Goal: Information Seeking & Learning: Learn about a topic

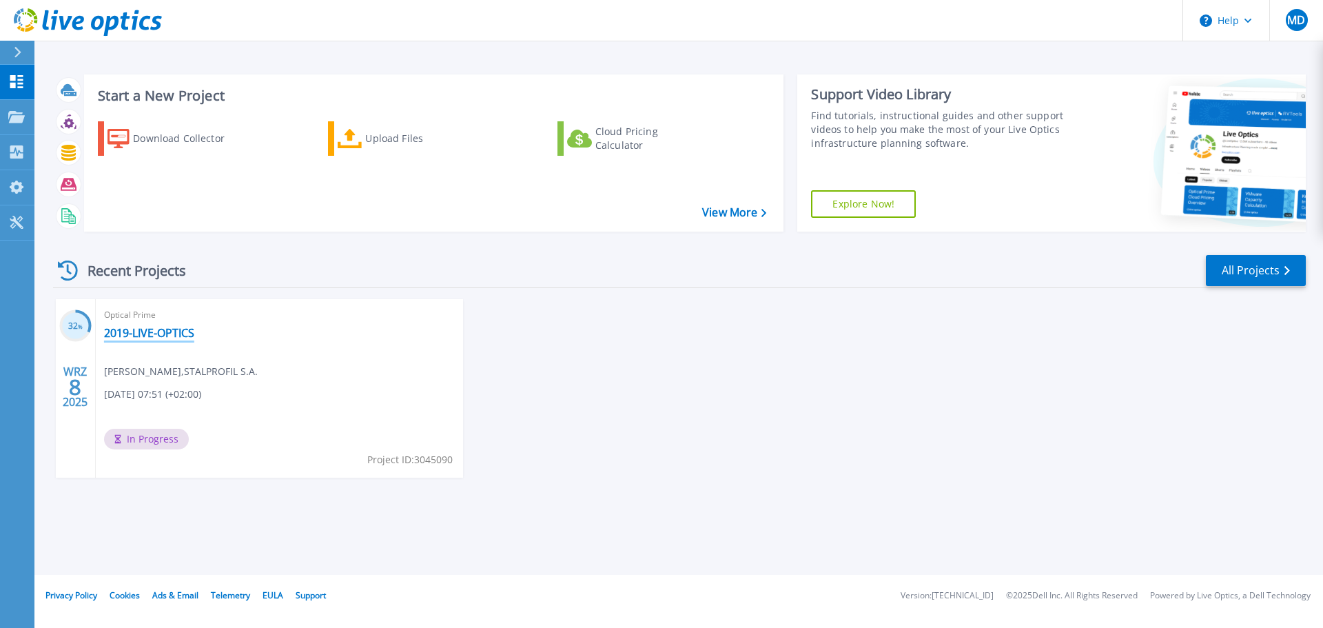
click at [154, 335] on link "2019-LIVE-OPTICS" at bounding box center [149, 333] width 90 height 14
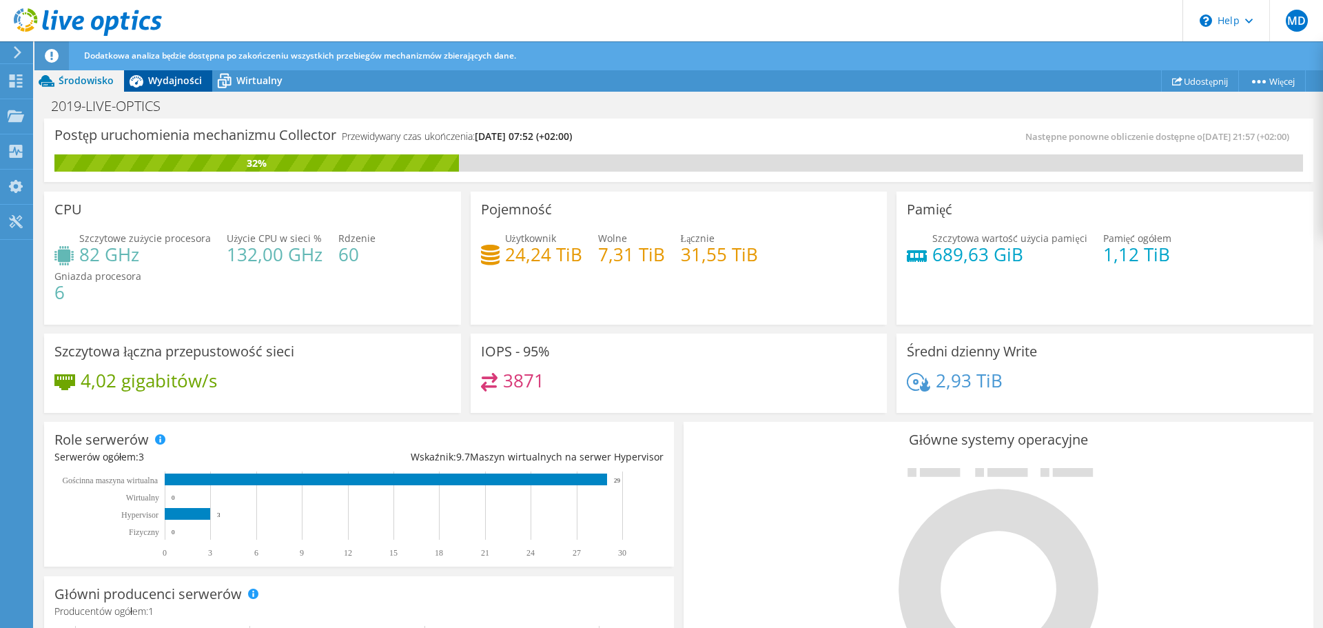
click at [181, 85] on span "Wydajności" at bounding box center [175, 80] width 54 height 13
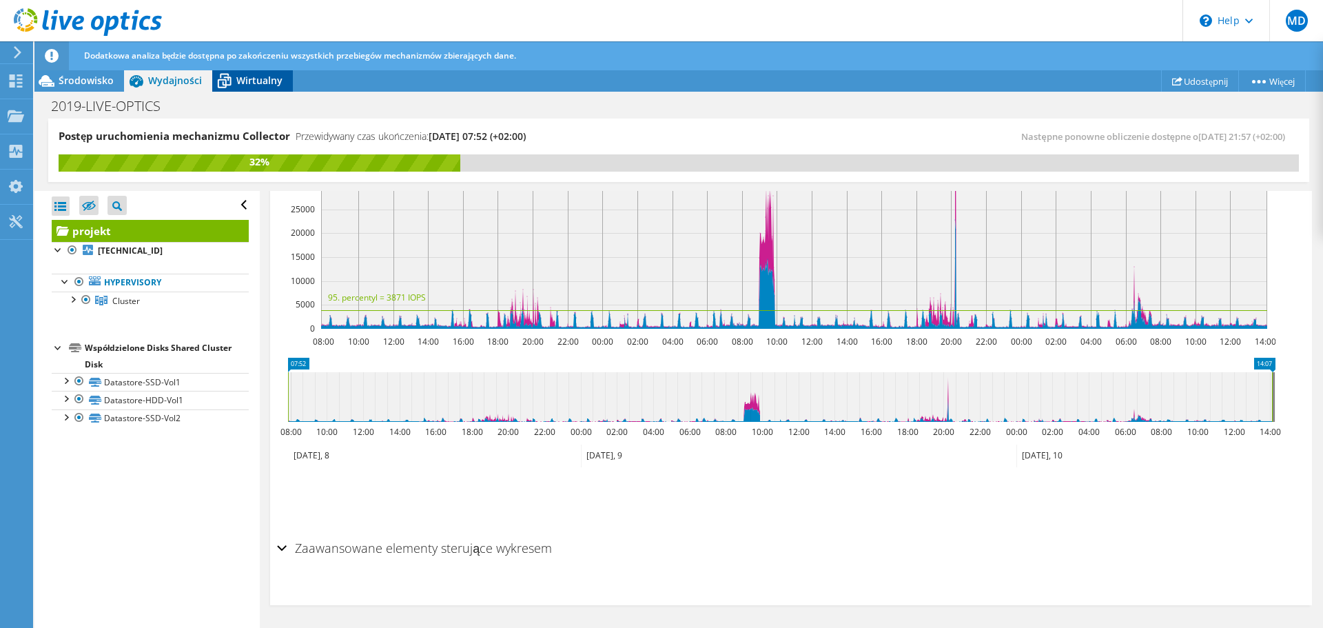
click at [251, 84] on span "Wirtualny" at bounding box center [259, 80] width 46 height 13
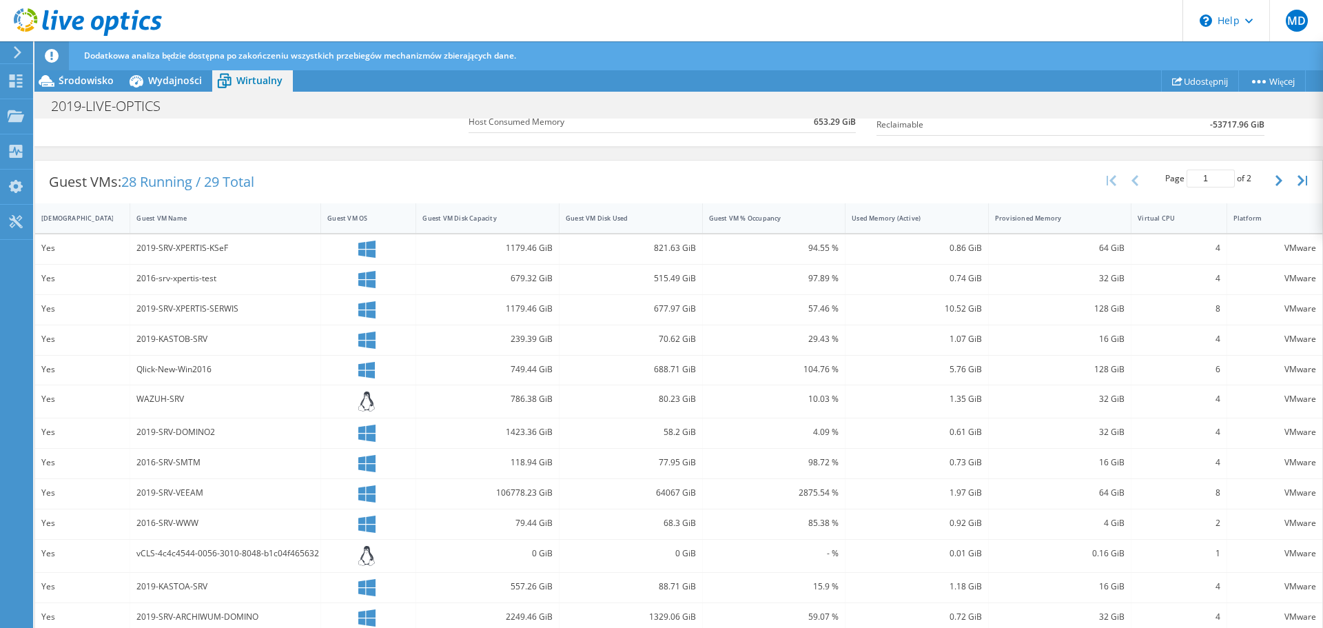
scroll to position [344, 0]
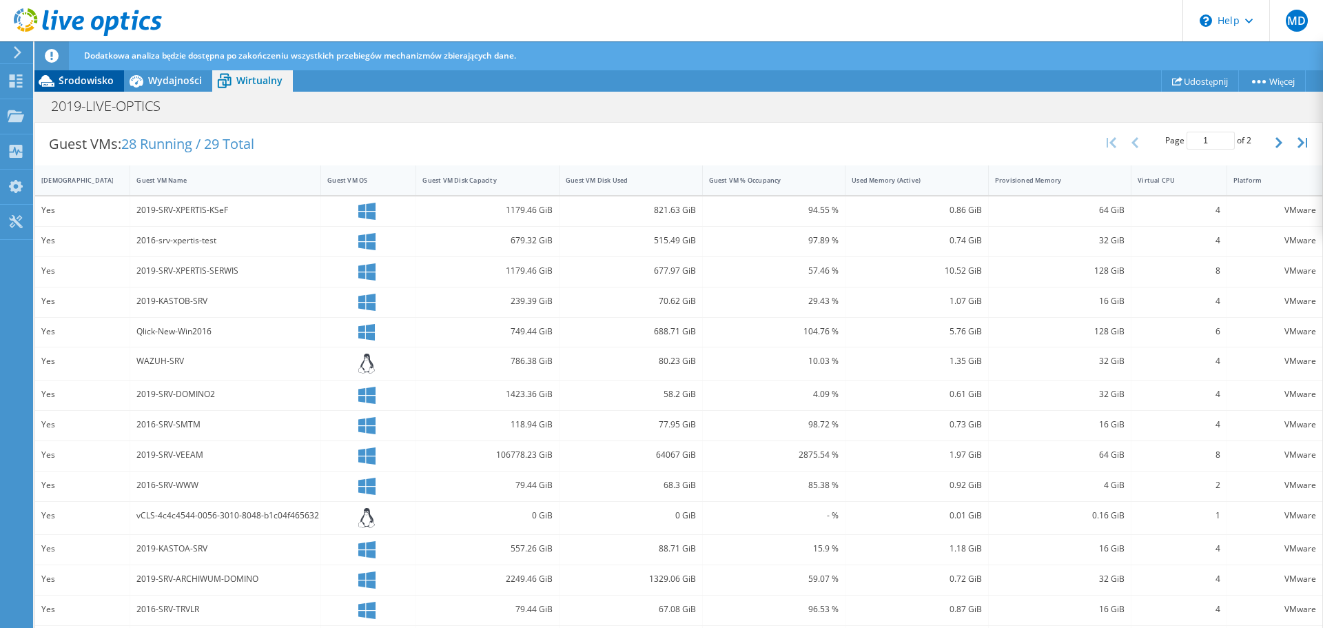
click at [85, 85] on span "Środowisko" at bounding box center [86, 80] width 55 height 13
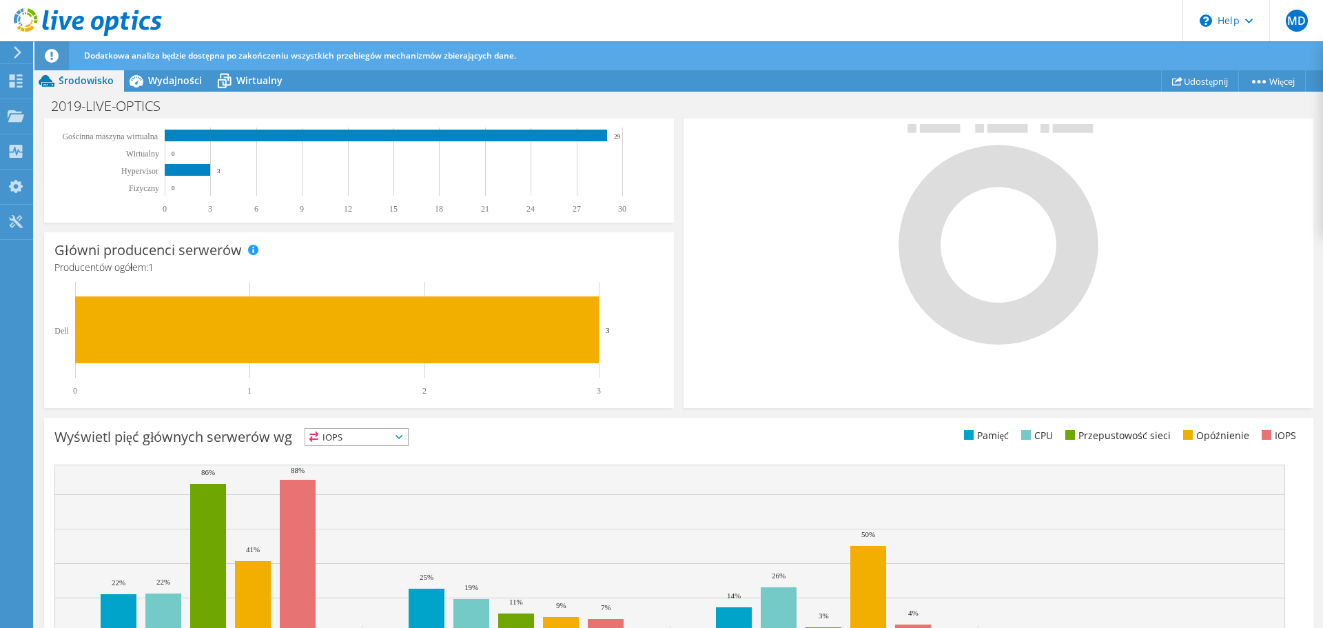
scroll to position [411, 0]
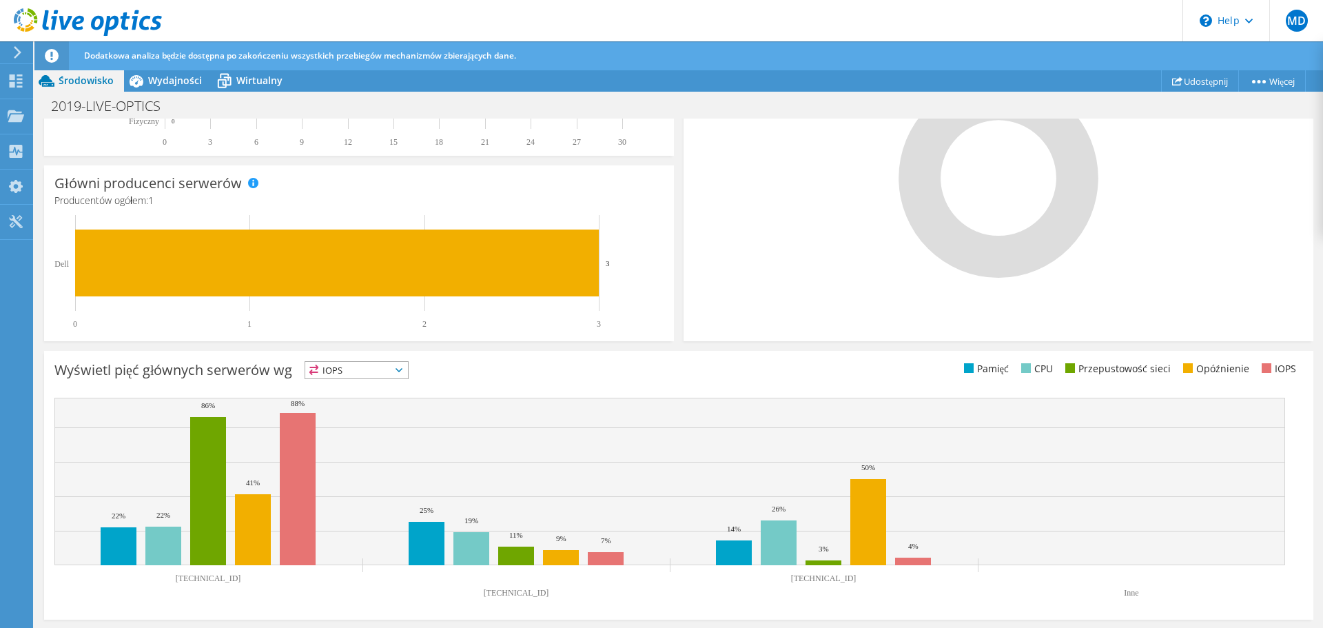
click at [399, 371] on span "IOPS" at bounding box center [356, 370] width 103 height 17
click at [743, 304] on div "Główne systemy operacyjne Windows Linux VMware" at bounding box center [998, 176] width 630 height 330
click at [397, 366] on span "IOPS" at bounding box center [356, 370] width 103 height 17
click at [371, 460] on li "Opóźnienie" at bounding box center [356, 464] width 103 height 19
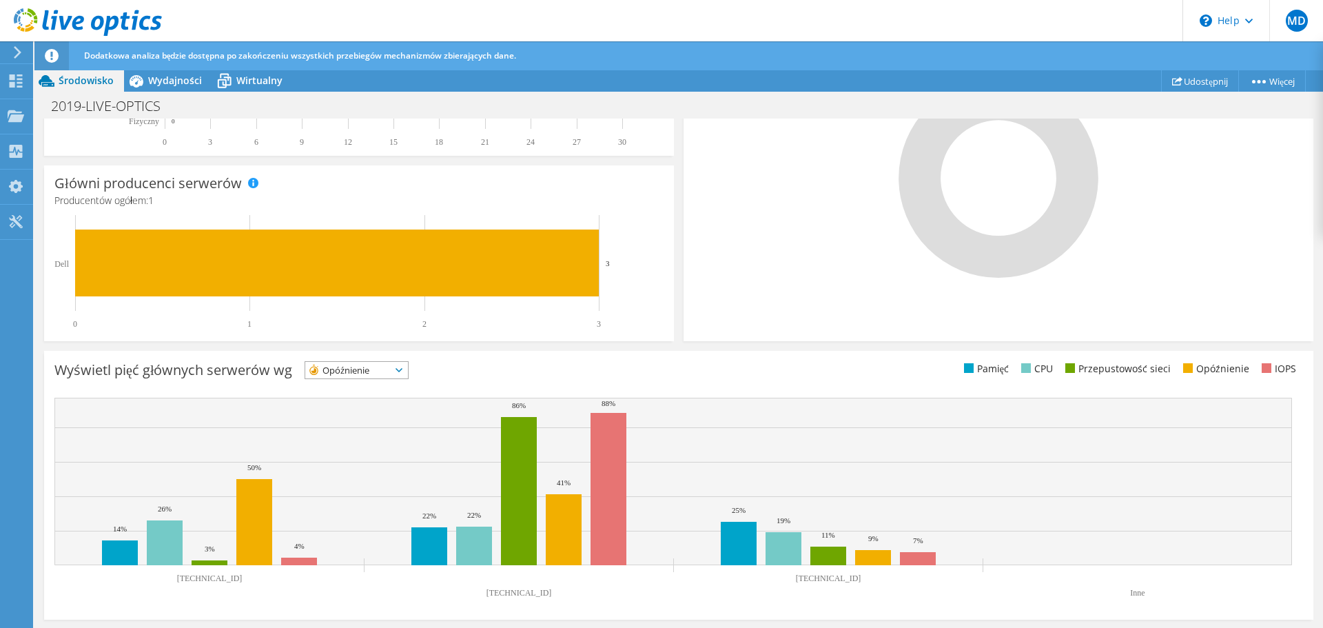
click at [379, 368] on span "Opóźnienie" at bounding box center [347, 370] width 85 height 17
click at [372, 430] on li "CPU" at bounding box center [356, 426] width 103 height 19
click at [391, 371] on span "CPU" at bounding box center [347, 370] width 85 height 17
click at [378, 442] on li "Przepustowość sieci" at bounding box center [356, 445] width 103 height 19
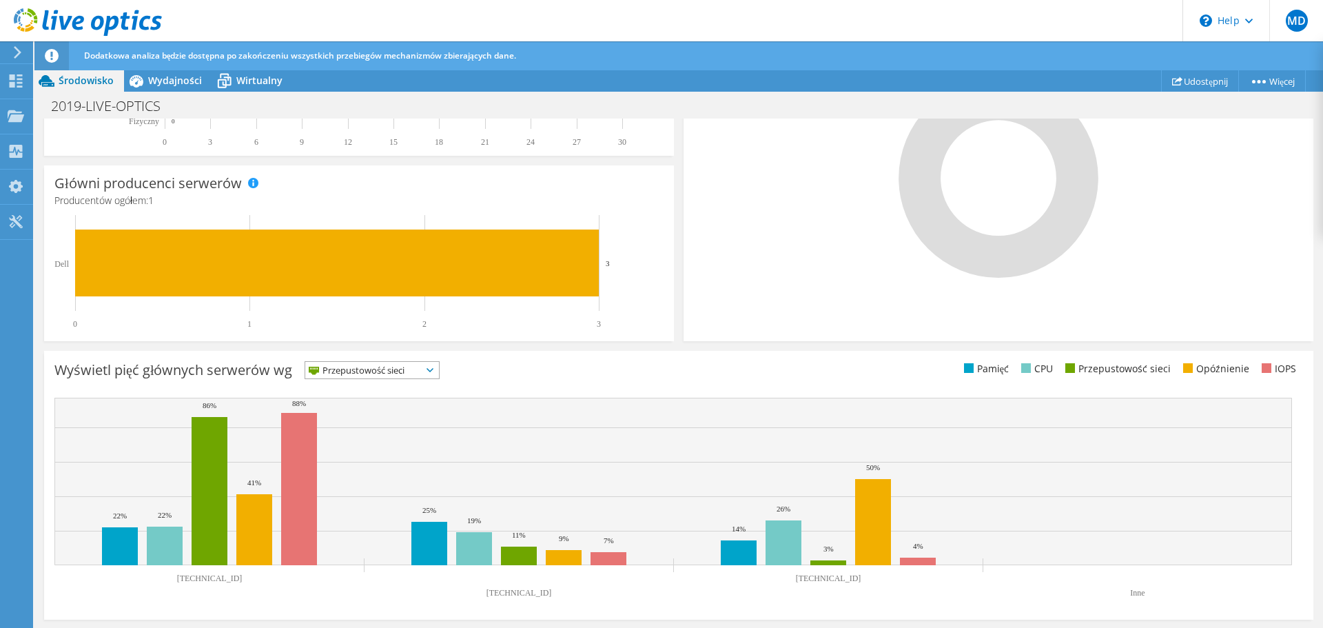
click at [383, 365] on span "Przepustowość sieci" at bounding box center [363, 370] width 116 height 17
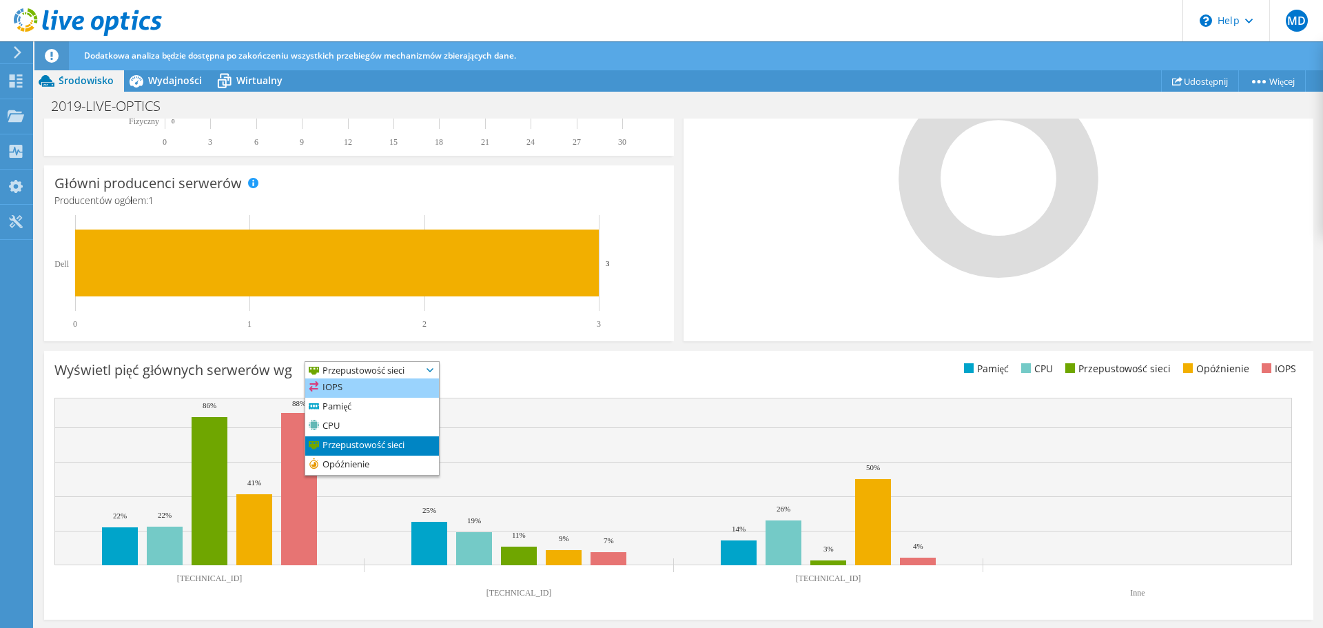
click at [384, 389] on li "IOPS" at bounding box center [372, 387] width 134 height 19
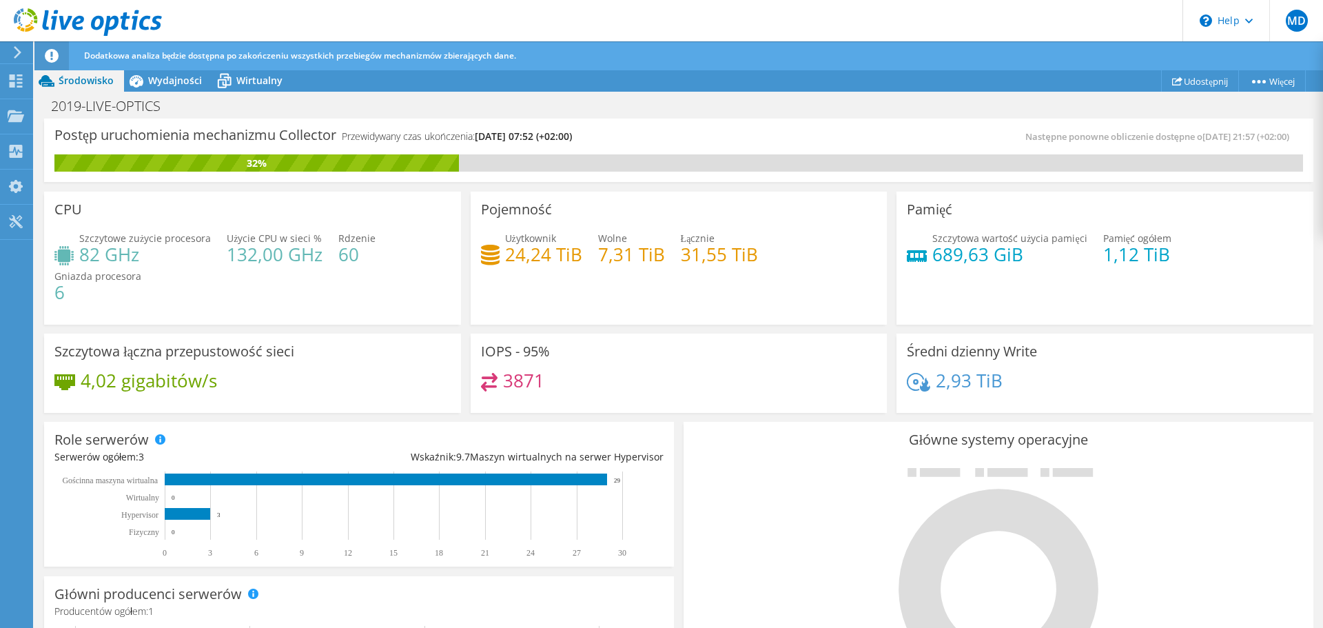
scroll to position [69, 0]
click at [174, 82] on span "Wydajności" at bounding box center [175, 80] width 54 height 13
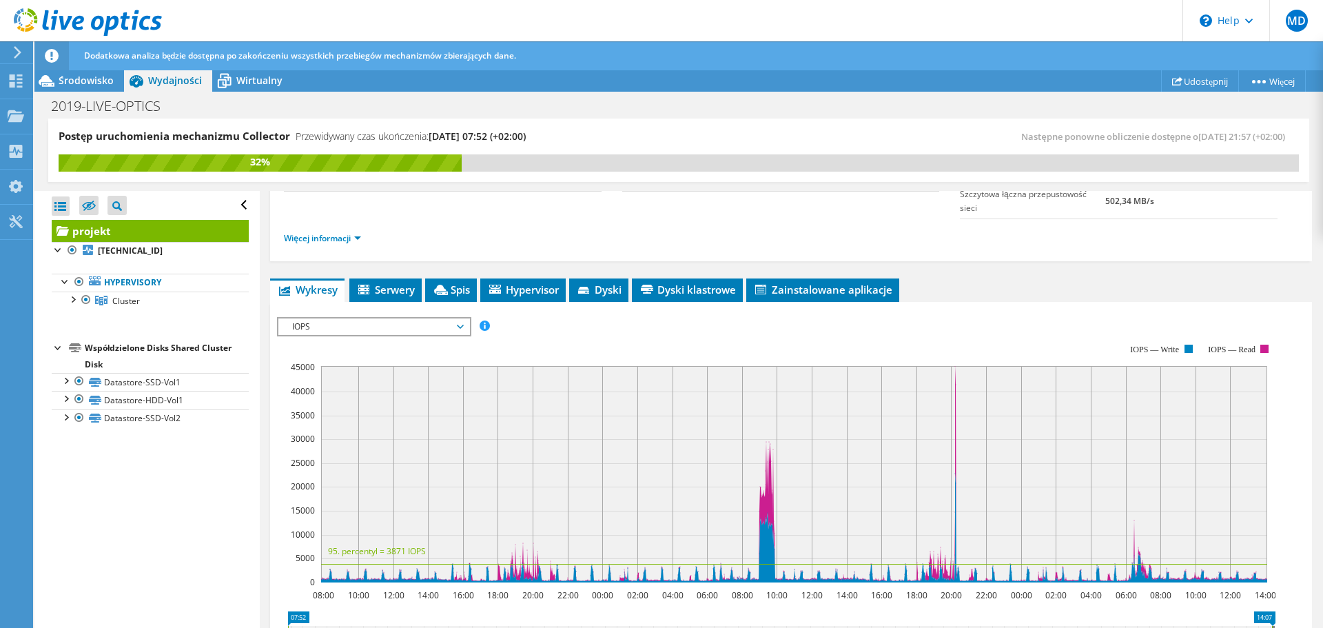
scroll to position [207, 0]
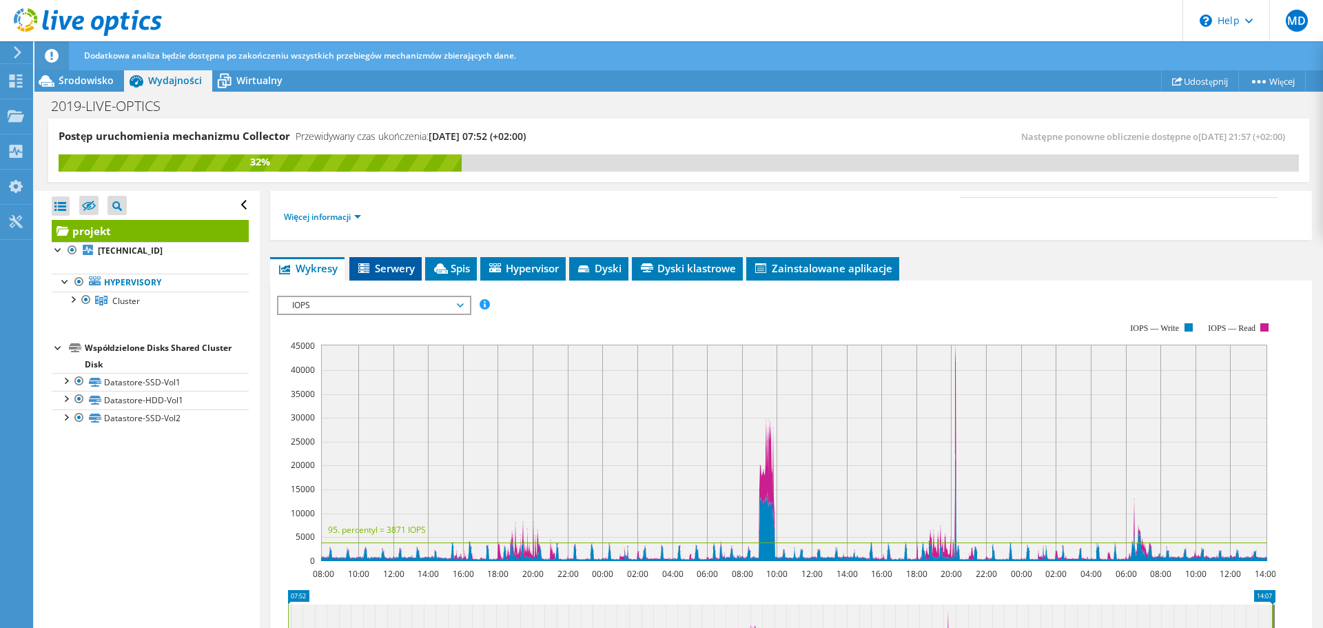
click at [391, 269] on span "Serwery" at bounding box center [385, 268] width 59 height 14
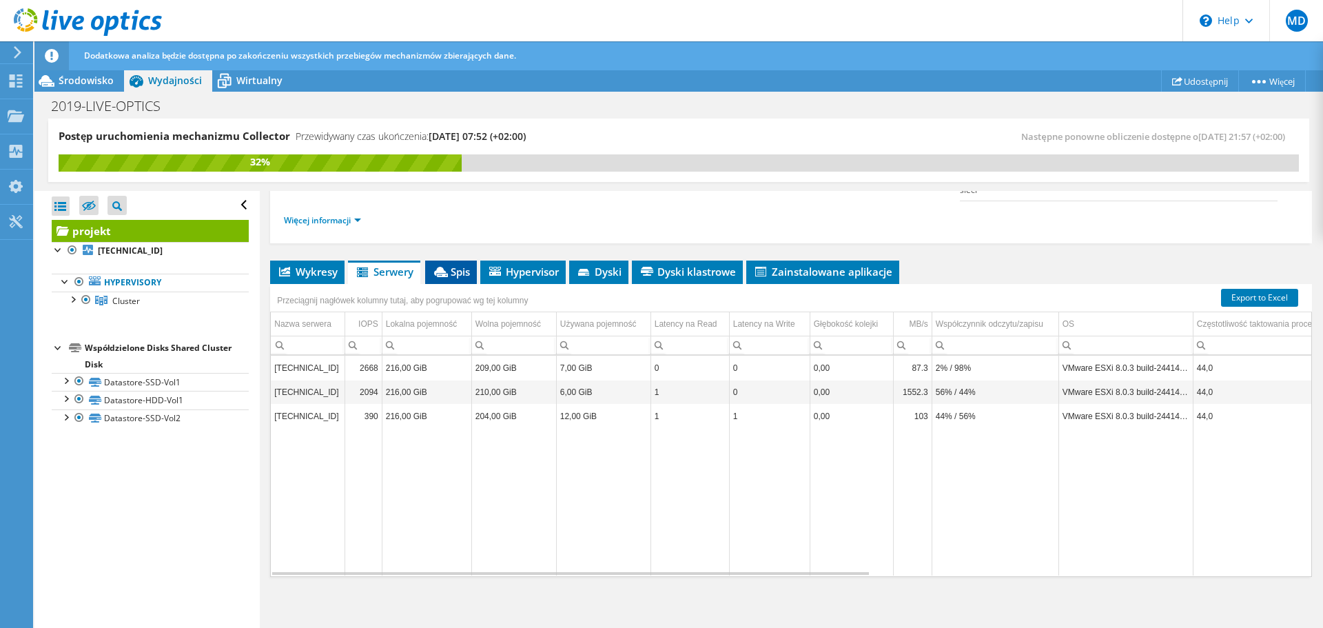
click at [457, 272] on span "Spis" at bounding box center [451, 272] width 38 height 14
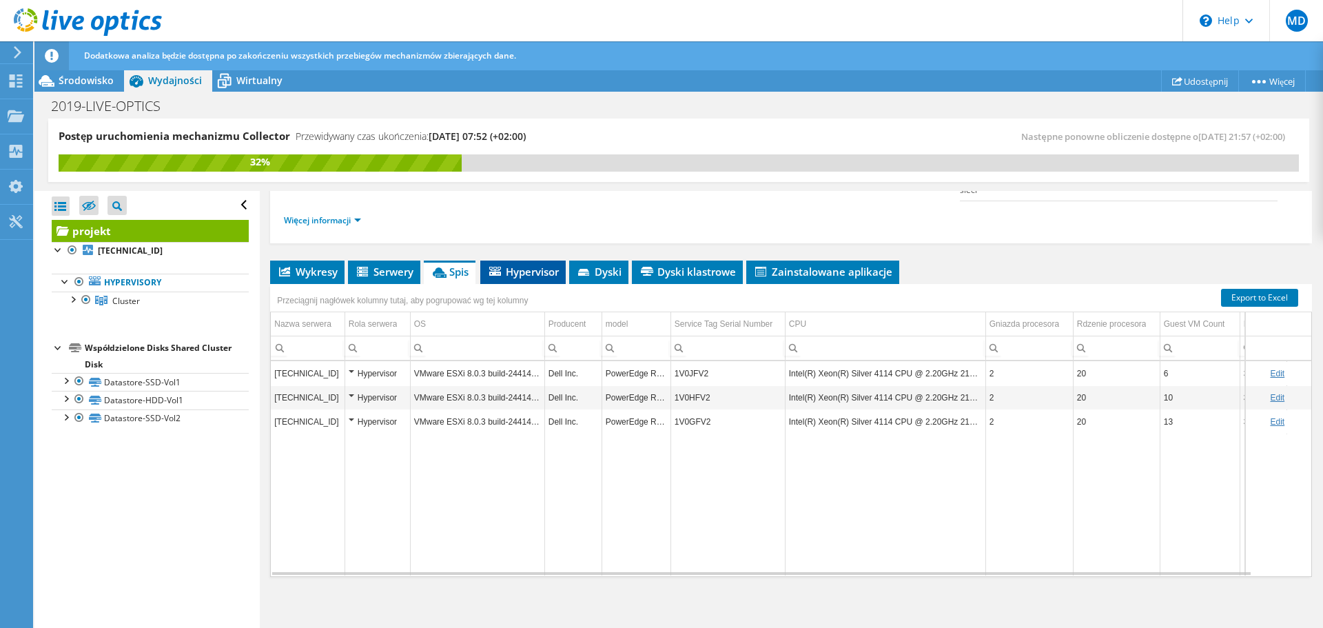
click at [534, 273] on span "Hypervisor" at bounding box center [523, 272] width 72 height 14
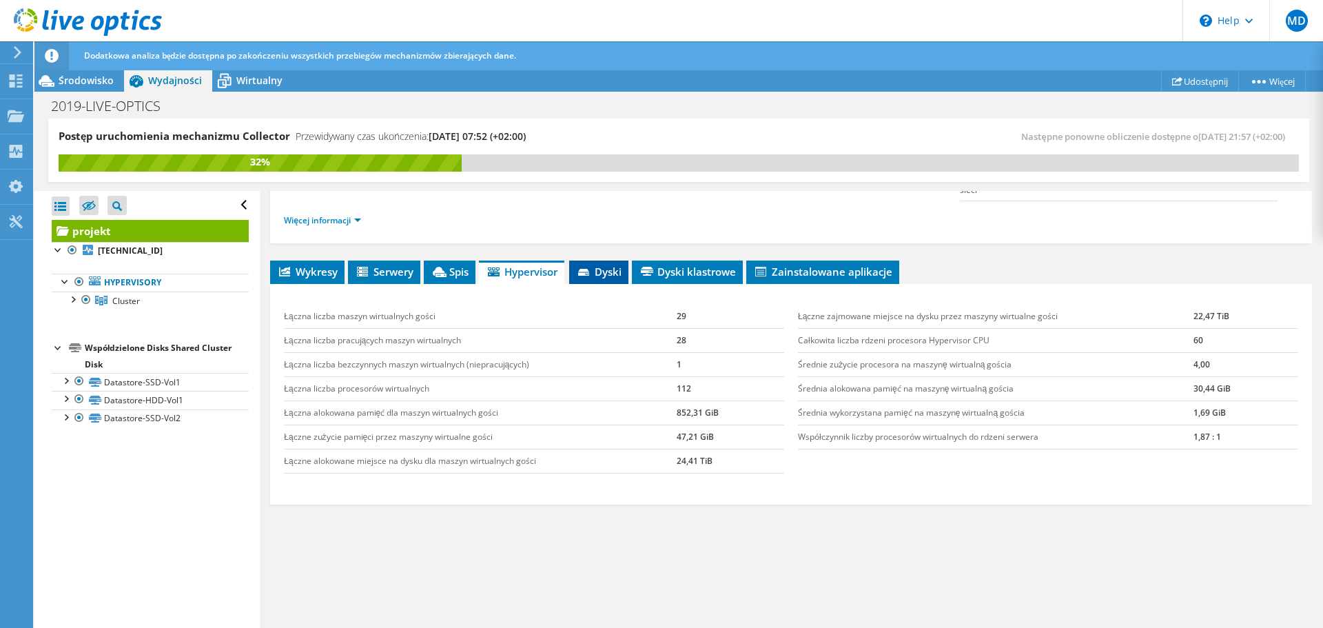
click at [612, 274] on span "Dyski" at bounding box center [598, 272] width 45 height 14
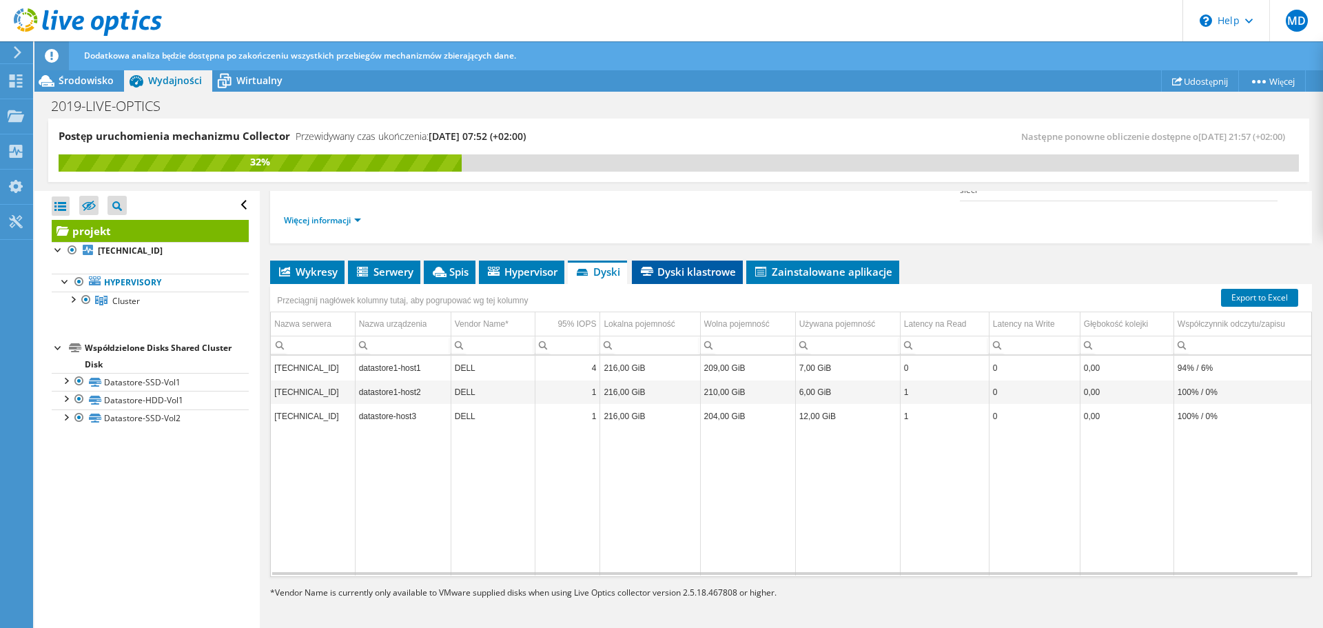
click at [676, 276] on span "Dyski klastrowe" at bounding box center [687, 272] width 97 height 14
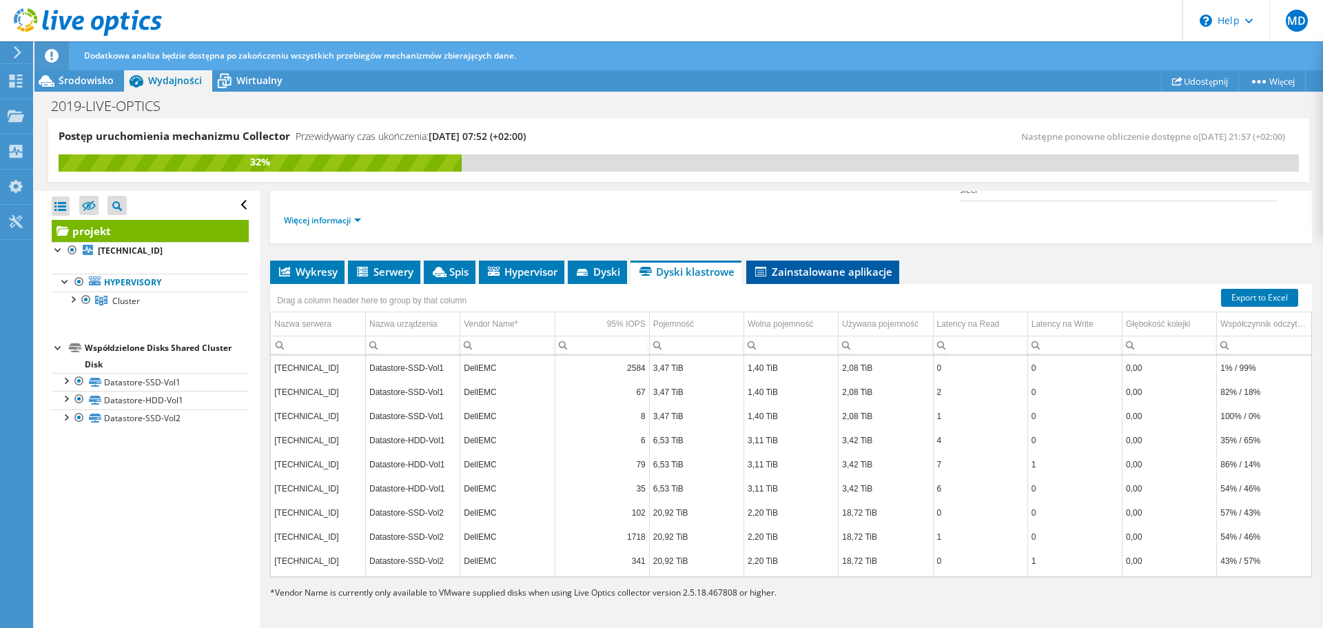
click at [823, 267] on span "Zainstalowane aplikacje" at bounding box center [822, 272] width 139 height 14
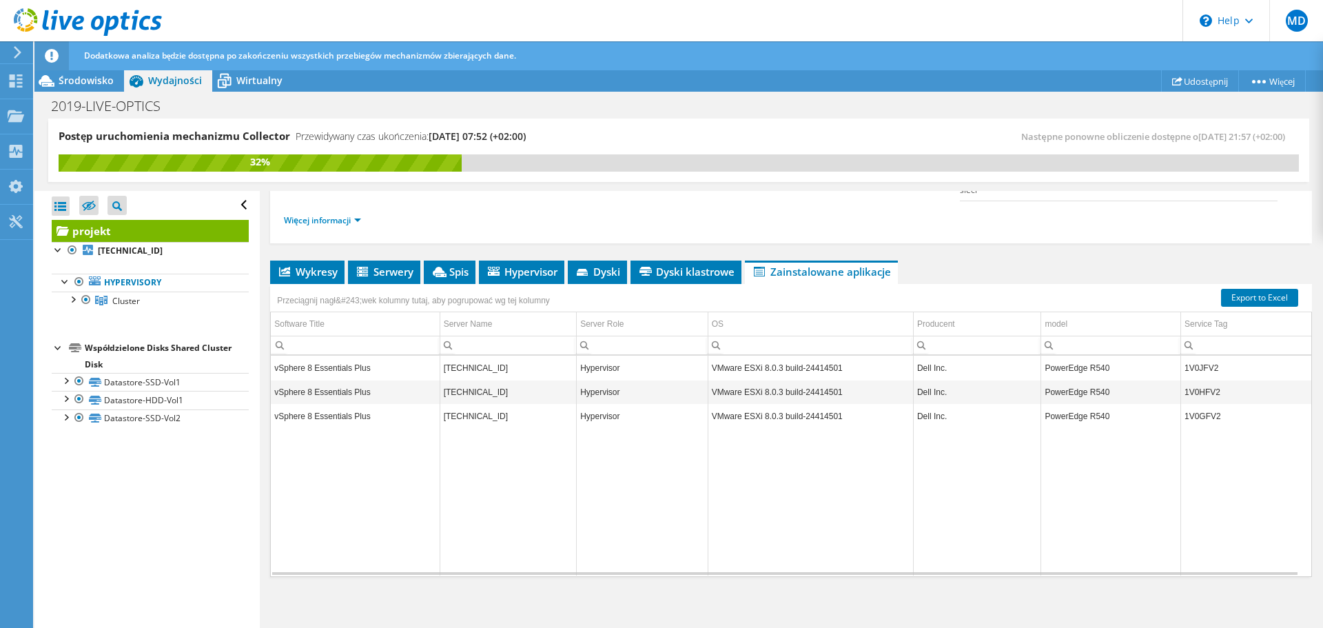
scroll to position [6, 0]
click at [237, 83] on span "Wirtualny" at bounding box center [259, 80] width 46 height 13
